Goal: Transaction & Acquisition: Purchase product/service

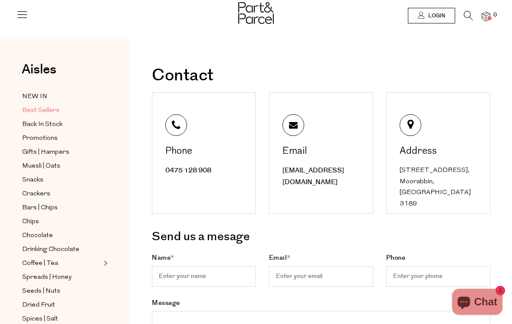
click at [35, 109] on span "Best Sellers" at bounding box center [40, 110] width 37 height 10
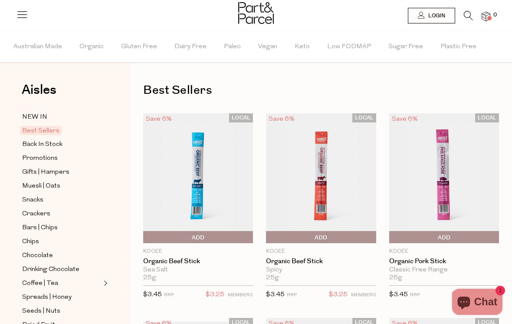
click at [464, 22] on link at bounding box center [468, 17] width 9 height 9
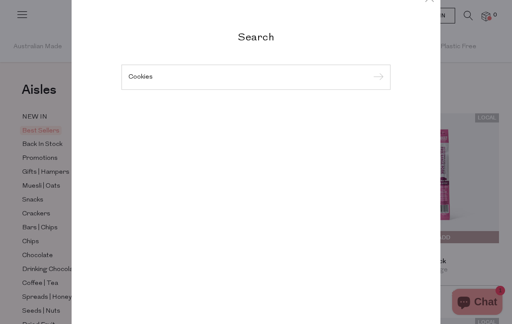
type input "Cookies"
click at [377, 78] on input "submit" at bounding box center [376, 77] width 13 height 13
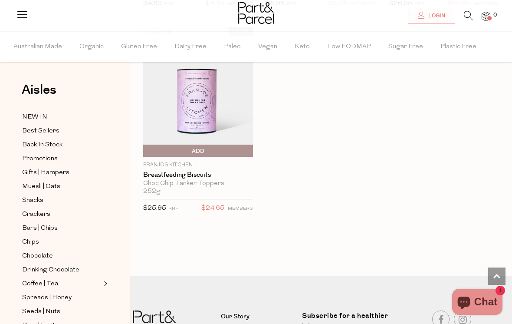
scroll to position [1997, 0]
